Goal: Information Seeking & Learning: Learn about a topic

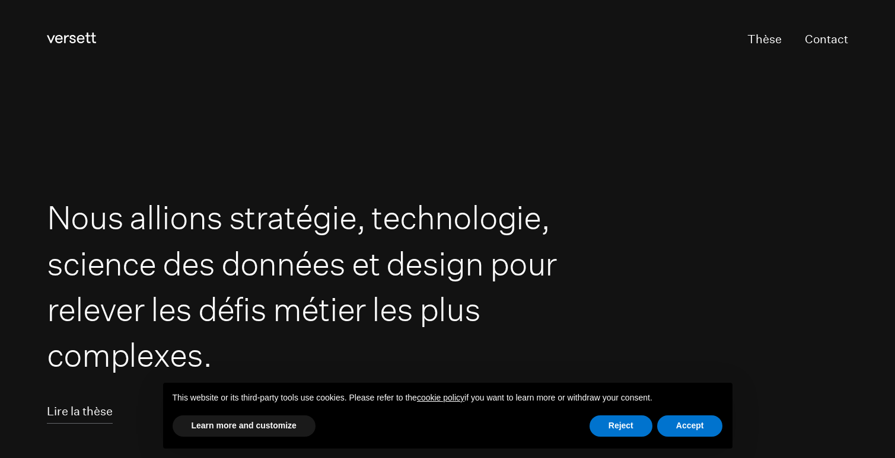
click at [610, 436] on div "Reject Accept" at bounding box center [655, 426] width 133 height 26
click at [608, 429] on button "Reject" at bounding box center [620, 426] width 63 height 21
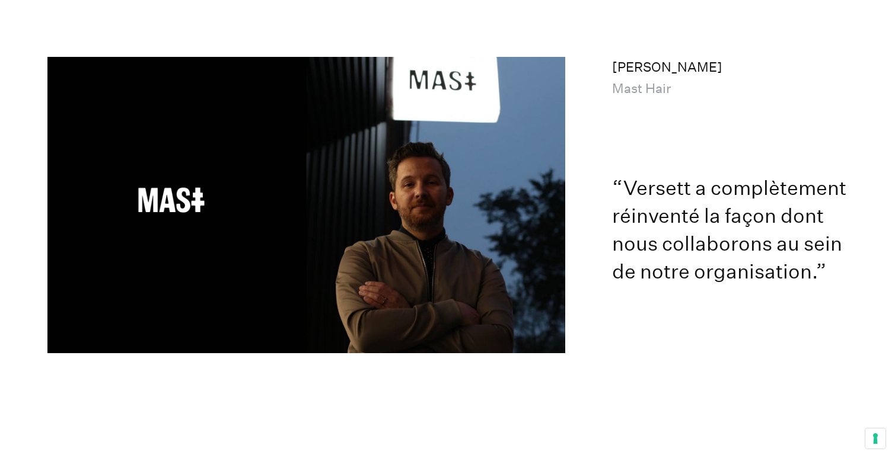
scroll to position [6568, 0]
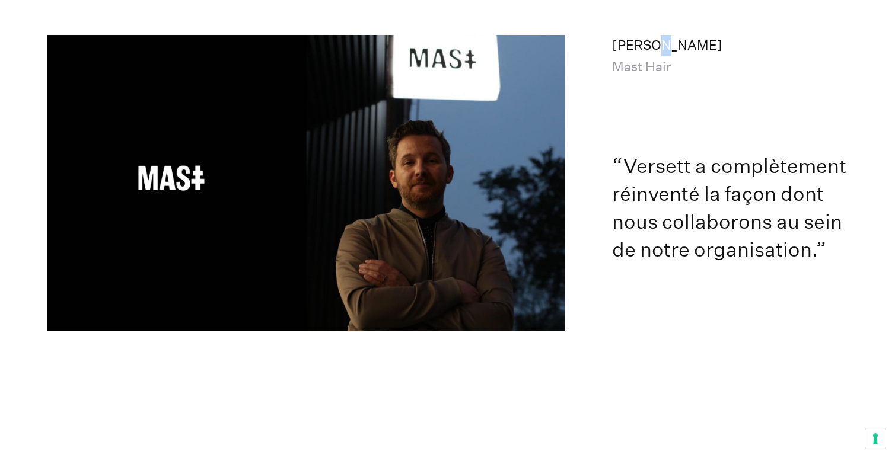
click at [659, 35] on p "Rob Gaspar Mast Hair" at bounding box center [729, 56] width 235 height 42
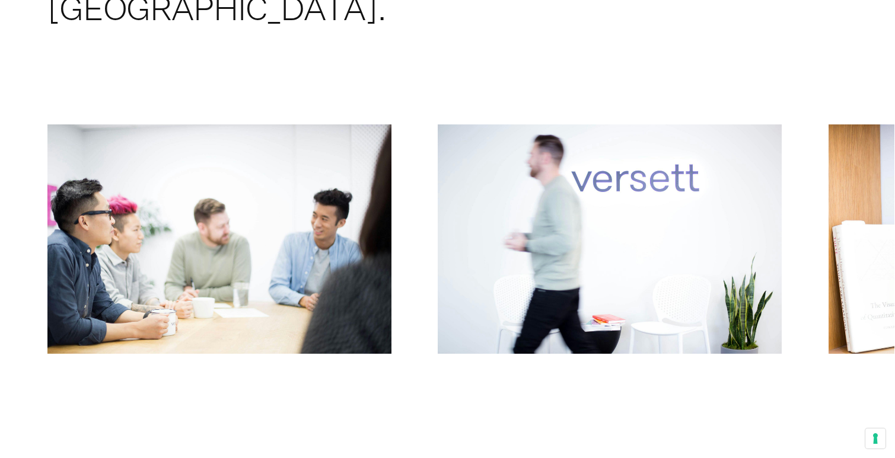
scroll to position [7249, 0]
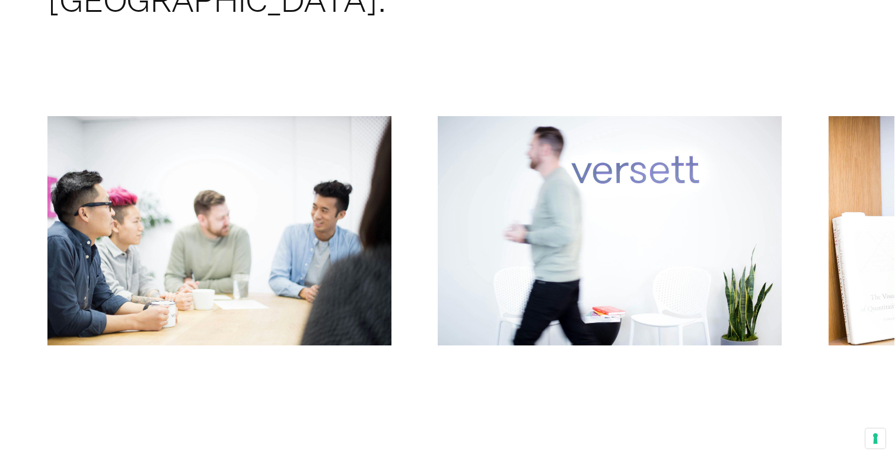
click at [277, 158] on button "Previous" at bounding box center [224, 234] width 447 height 236
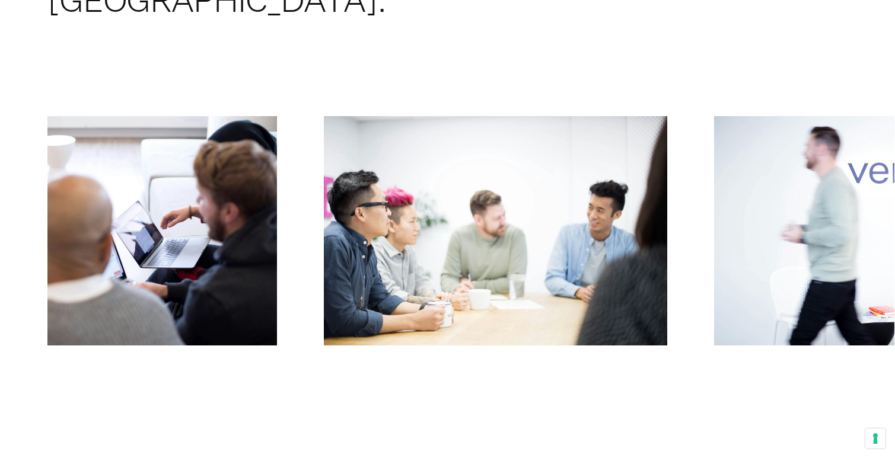
click at [242, 164] on button "Previous" at bounding box center [224, 234] width 447 height 236
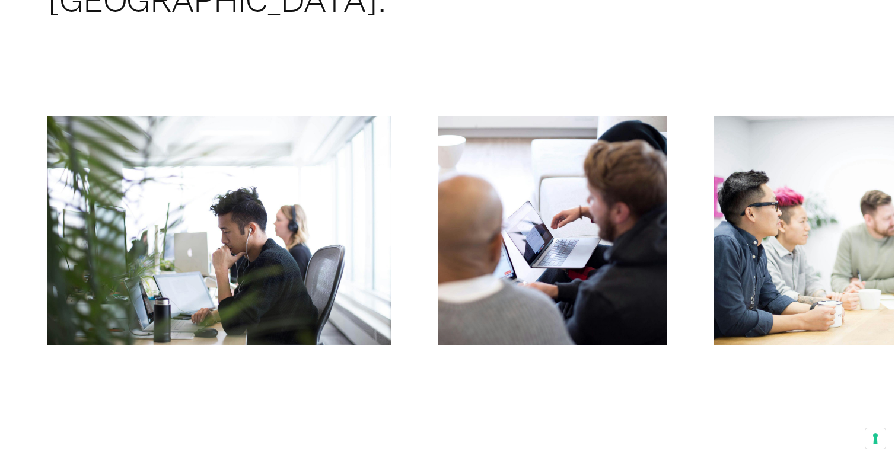
click at [242, 164] on button "Previous" at bounding box center [224, 234] width 447 height 236
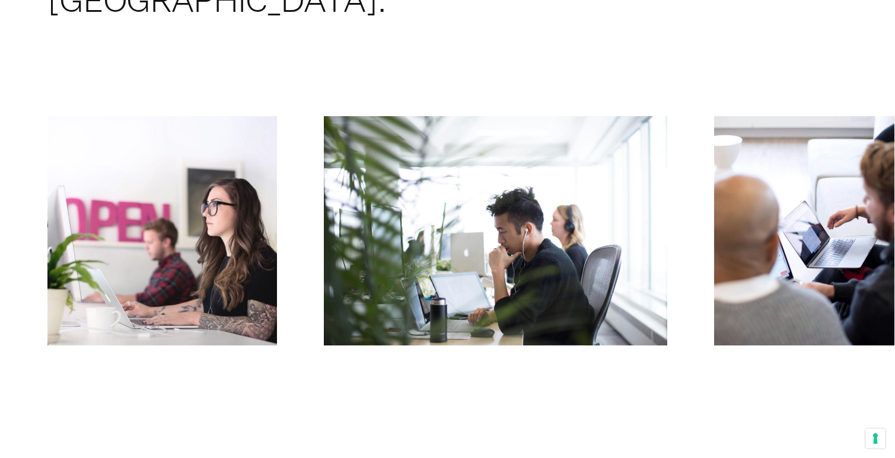
click at [242, 164] on button "Previous" at bounding box center [224, 234] width 447 height 236
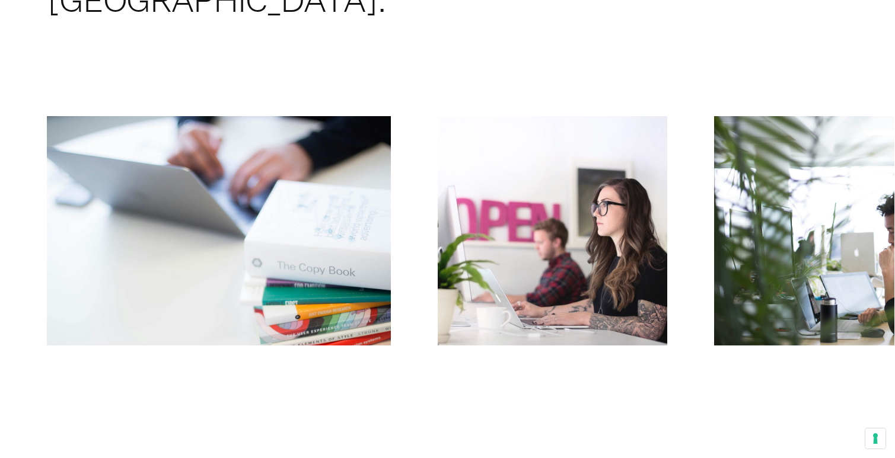
click at [242, 164] on button "Previous" at bounding box center [224, 234] width 447 height 236
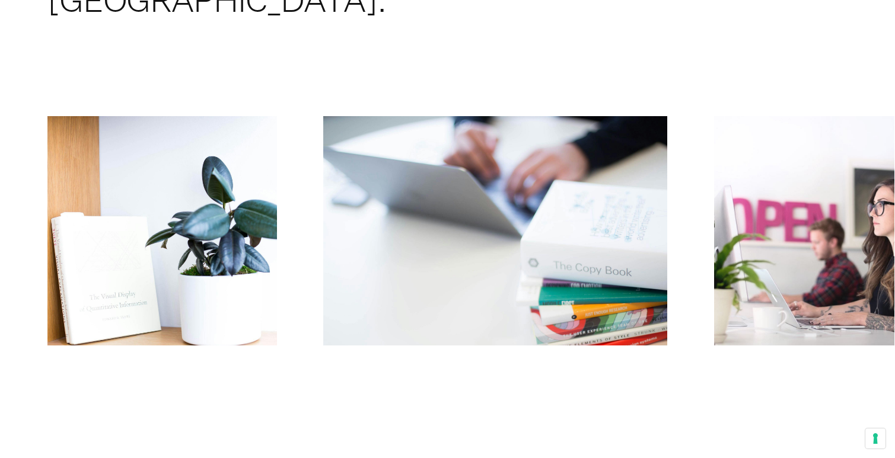
click at [242, 164] on button "Previous" at bounding box center [224, 234] width 447 height 236
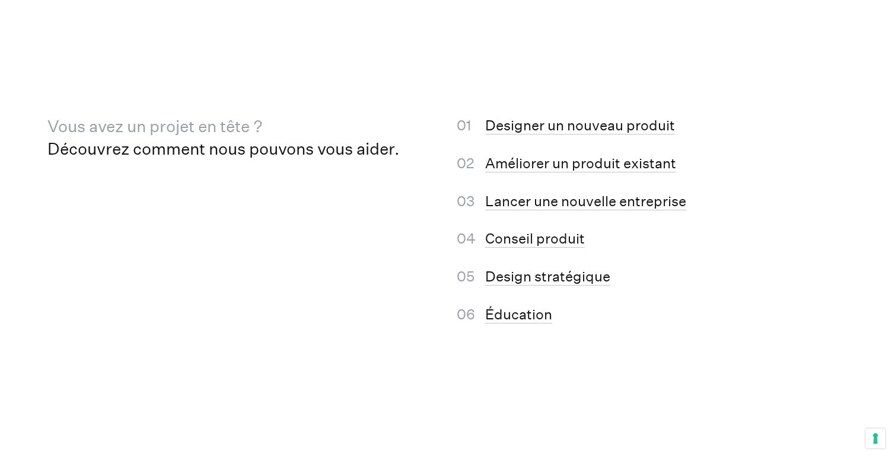
scroll to position [7733, 0]
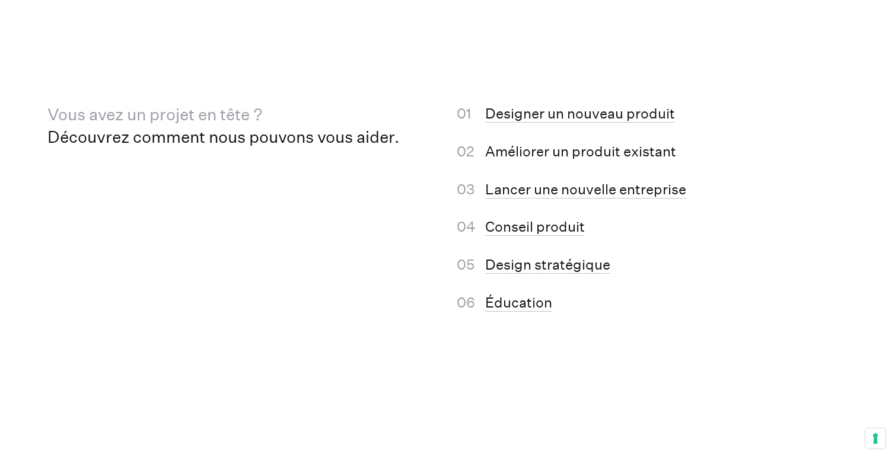
click at [513, 143] on link "Améliorer un produit existant" at bounding box center [580, 152] width 191 height 18
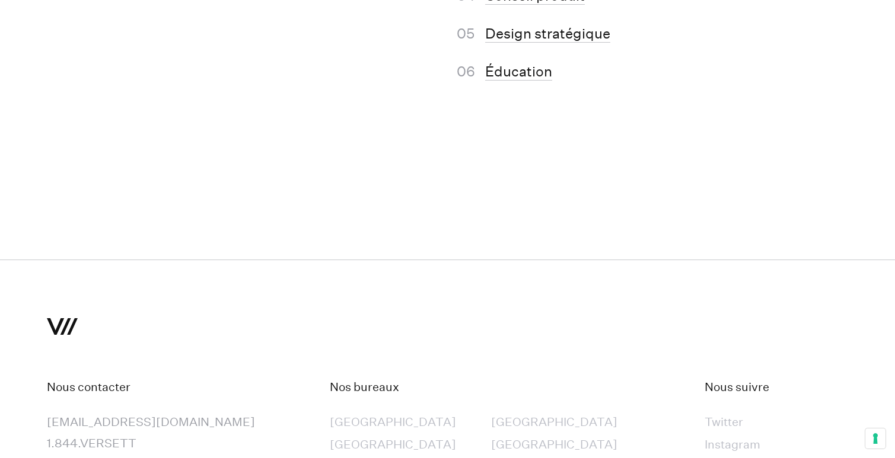
scroll to position [8052, 0]
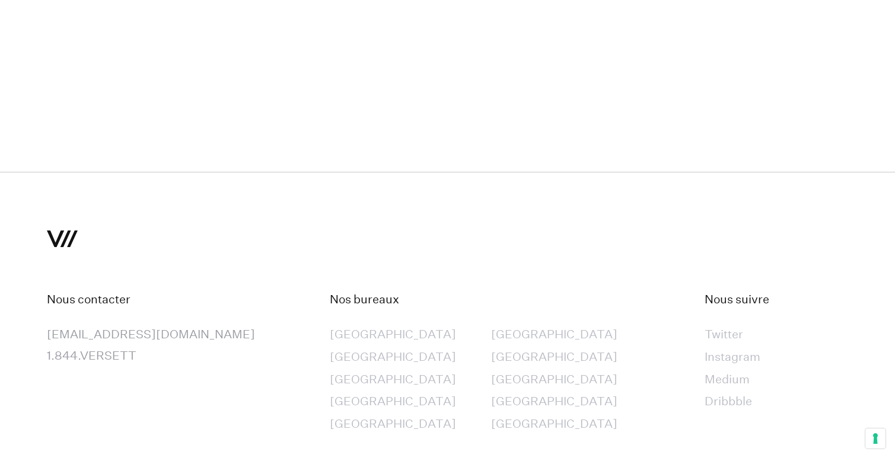
click at [491, 414] on div "[GEOGRAPHIC_DATA]" at bounding box center [554, 424] width 126 height 21
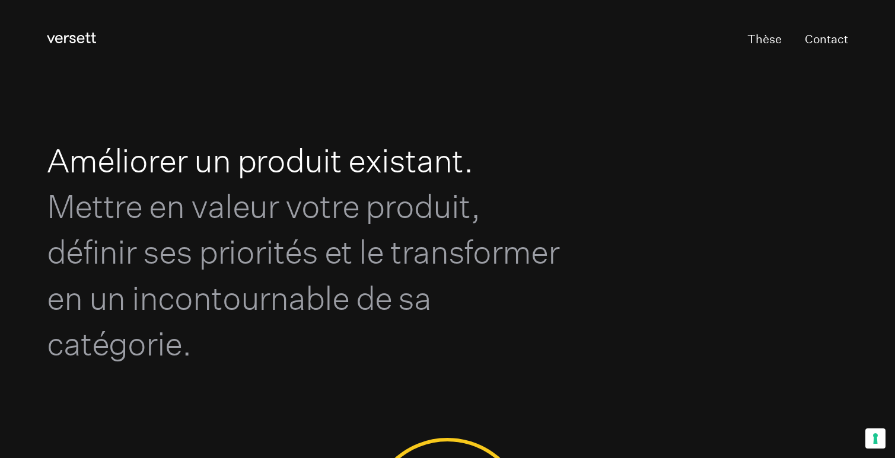
click at [412, 212] on span "Mettre en valeur votre produit, définir ses priorités et le transformer en un i…" at bounding box center [303, 275] width 512 height 176
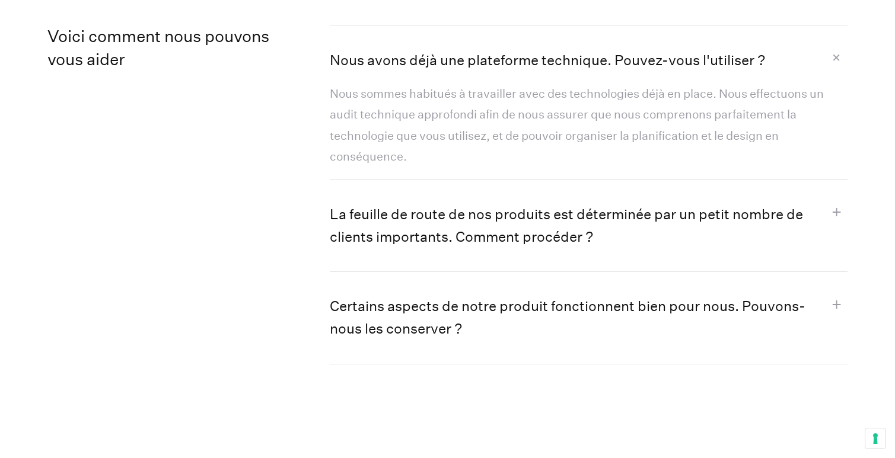
scroll to position [1160, 0]
click at [462, 202] on button "La feuille de route de nos produits est déterminée par un petit nombre de clien…" at bounding box center [589, 225] width 518 height 92
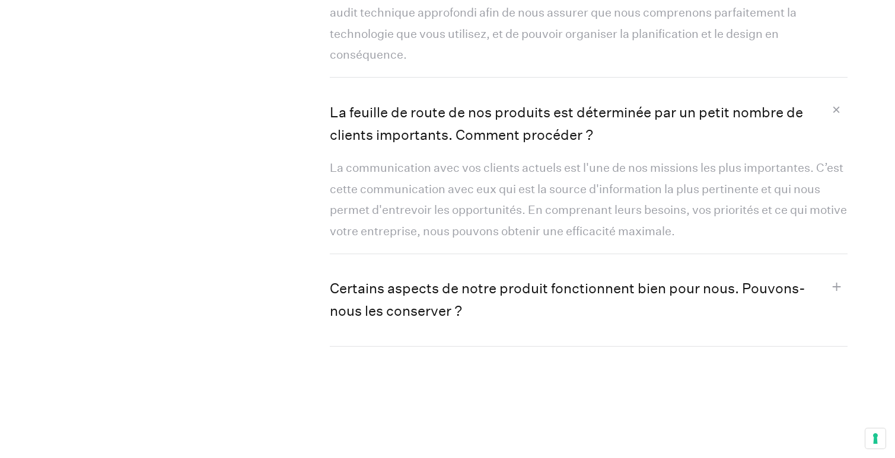
scroll to position [1269, 0]
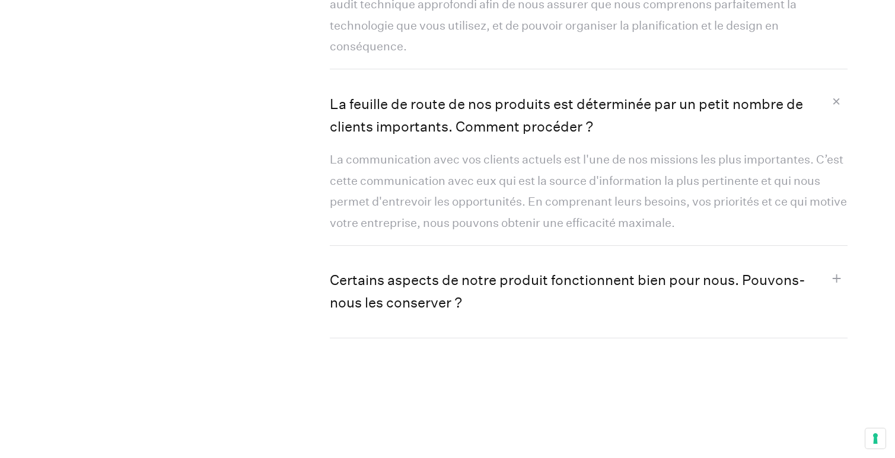
click at [600, 292] on button "Certains aspects de notre produit fonctionnent bien pour nous. Pouvons-nous les…" at bounding box center [589, 292] width 518 height 92
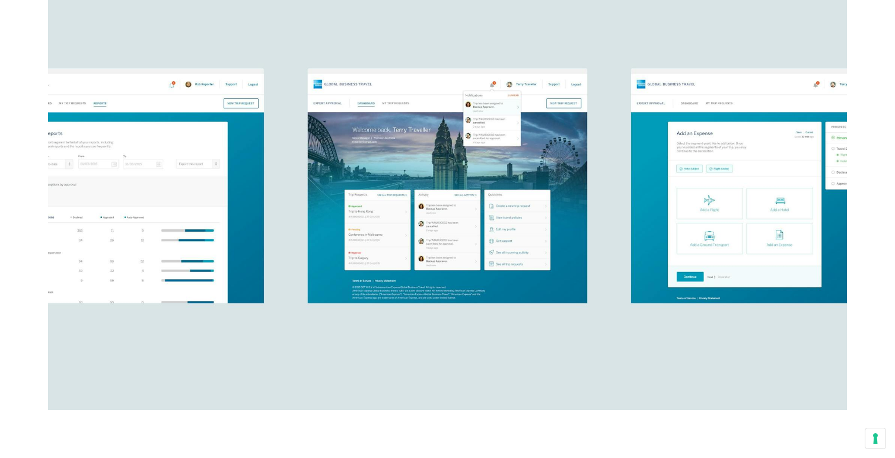
scroll to position [3958, 0]
